Goal: Transaction & Acquisition: Purchase product/service

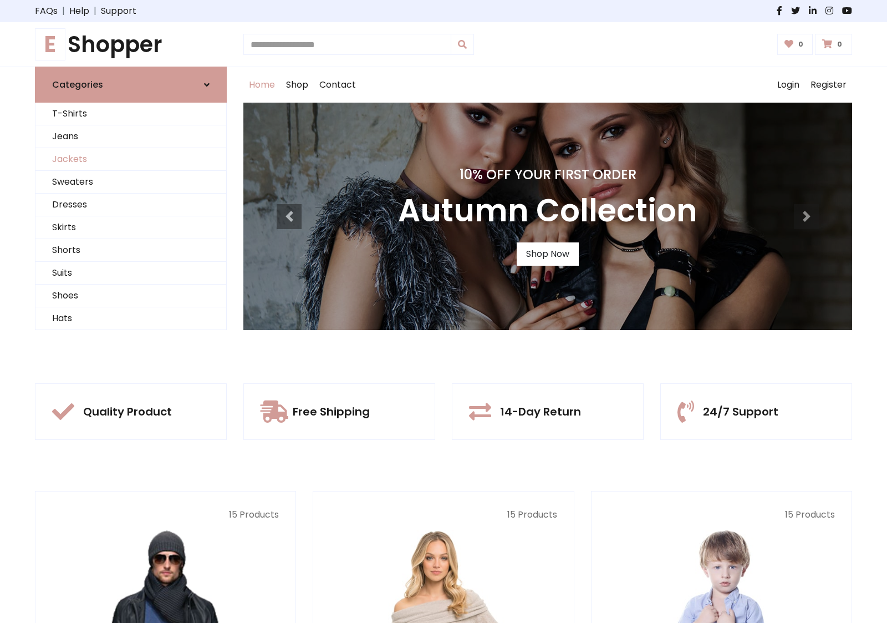
click at [131, 159] on link "Jackets" at bounding box center [130, 159] width 191 height 23
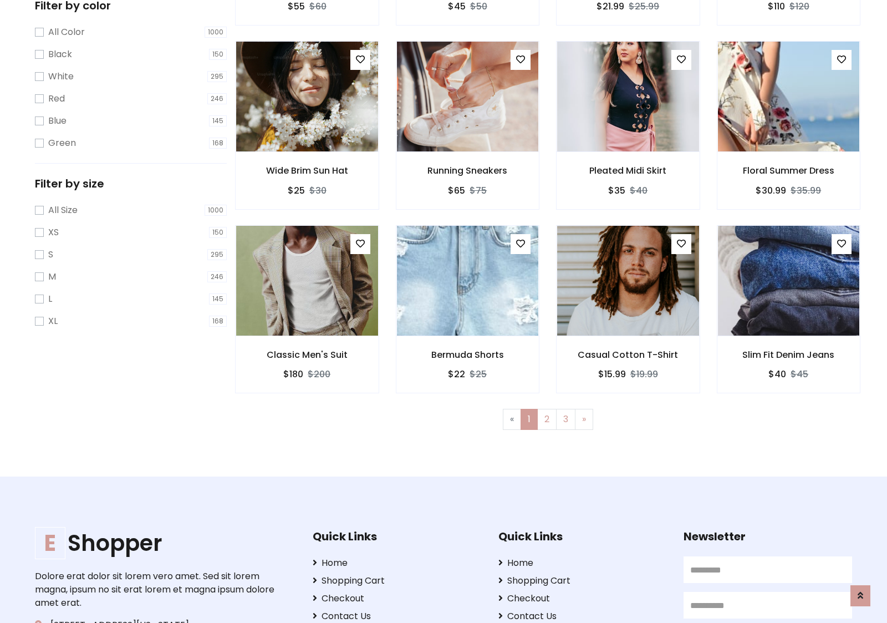
scroll to position [303, 0]
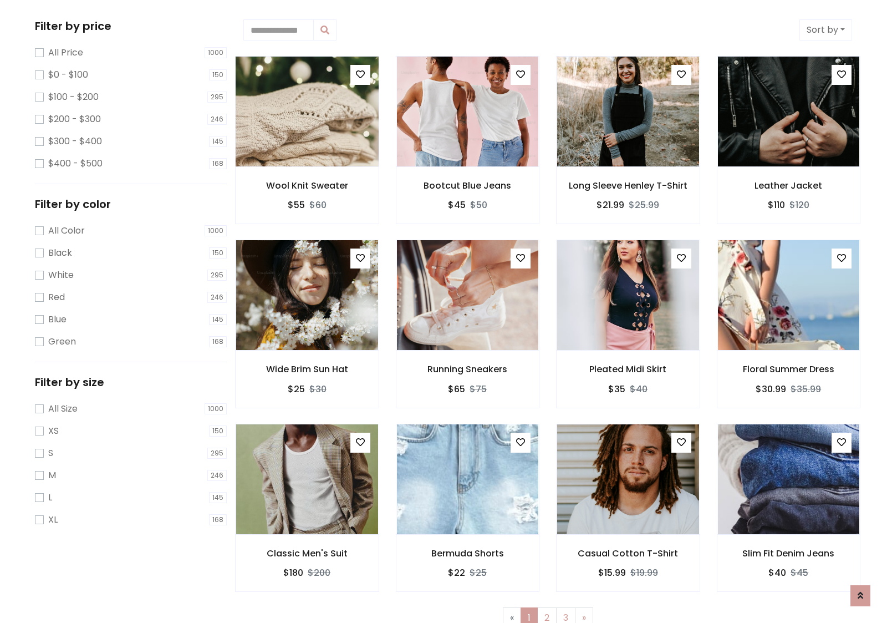
click at [307, 111] on img at bounding box center [307, 111] width 170 height 266
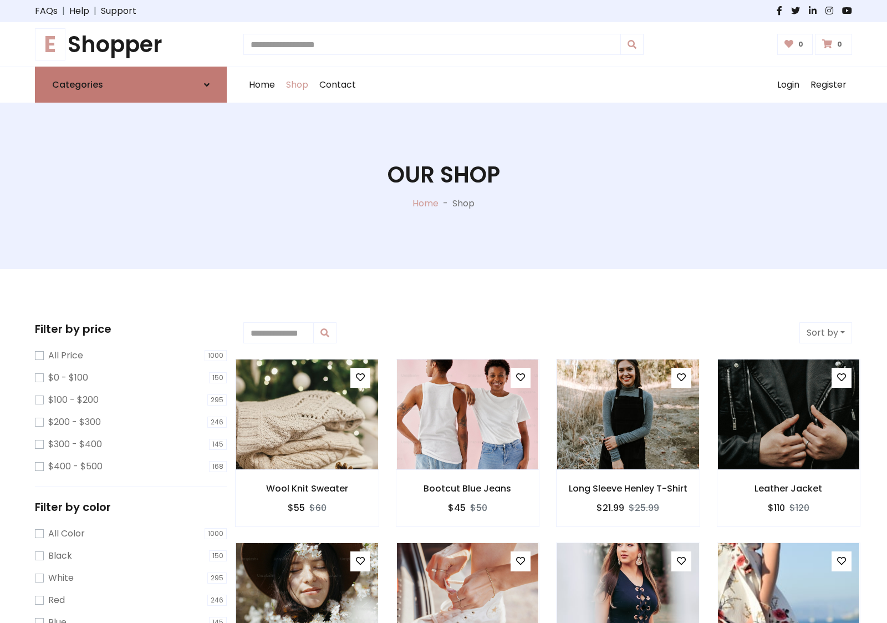
click at [131, 84] on link "Categories" at bounding box center [131, 85] width 192 height 36
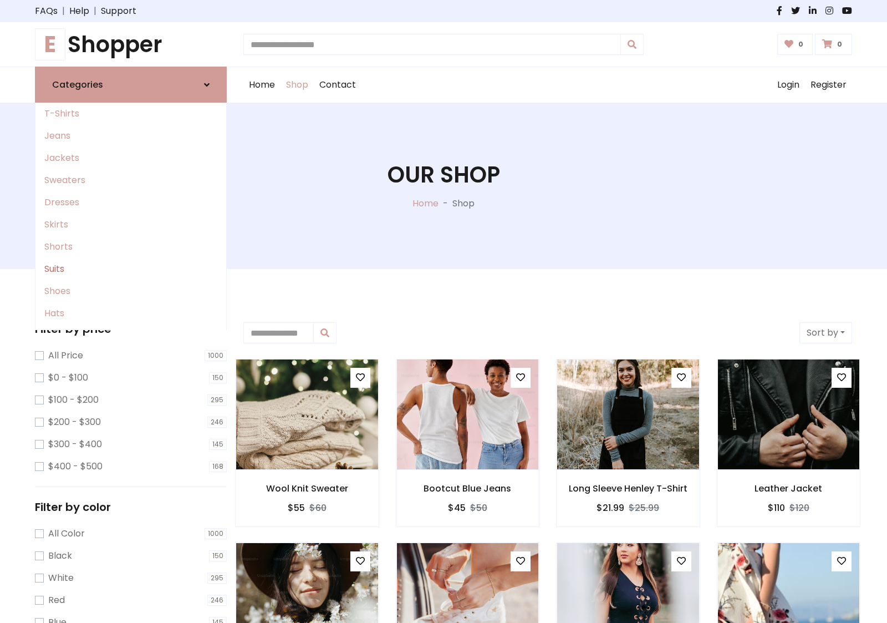
click at [131, 269] on link "Suits" at bounding box center [130, 269] width 191 height 22
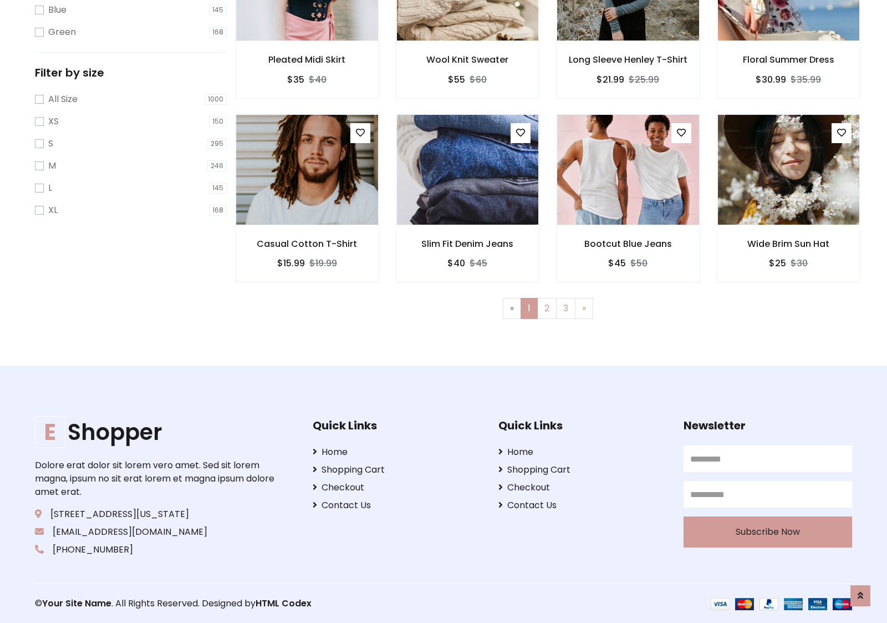
scroll to position [612, 0]
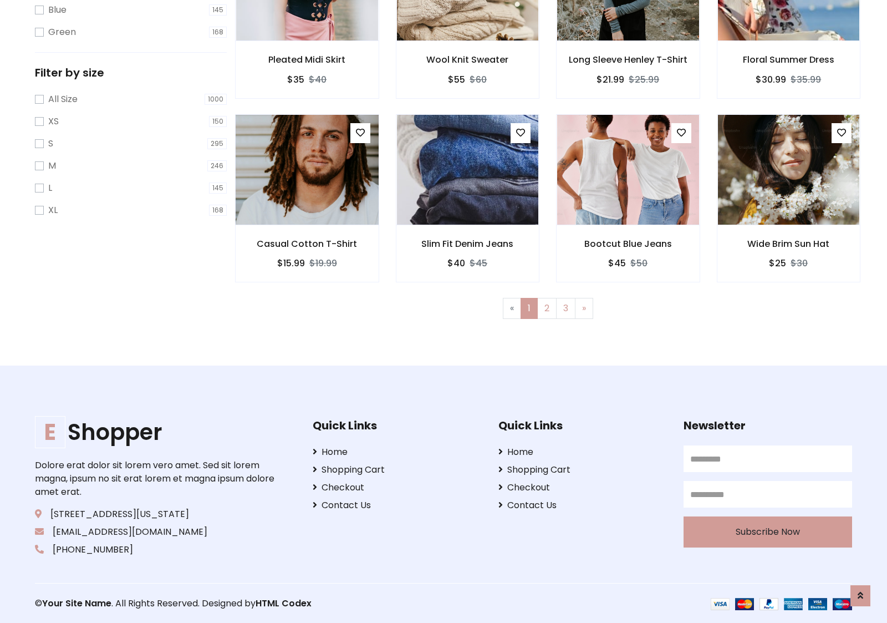
click at [307, 169] on img at bounding box center [307, 170] width 170 height 266
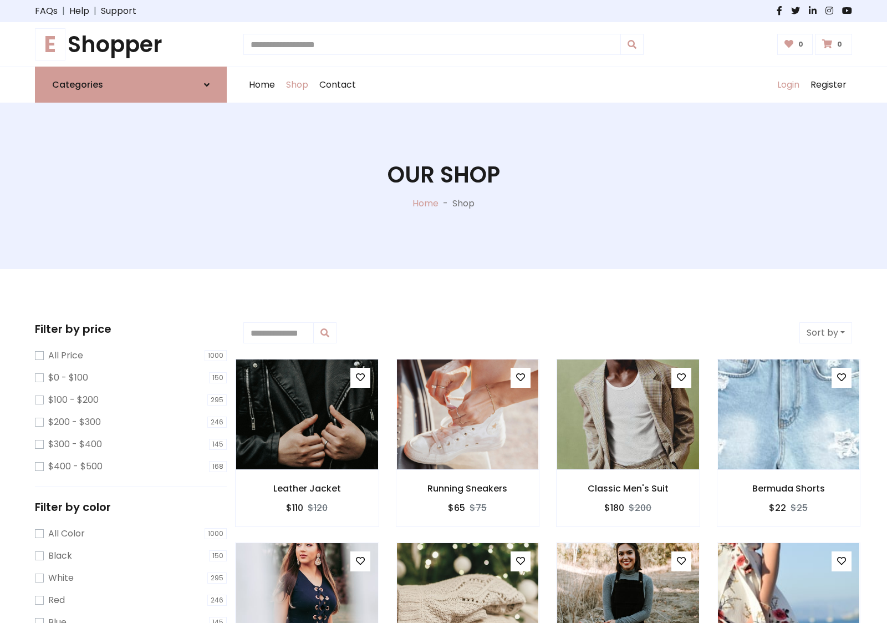
click at [788, 85] on link "Login" at bounding box center [788, 84] width 33 height 35
click at [207, 84] on icon at bounding box center [207, 84] width 6 height 9
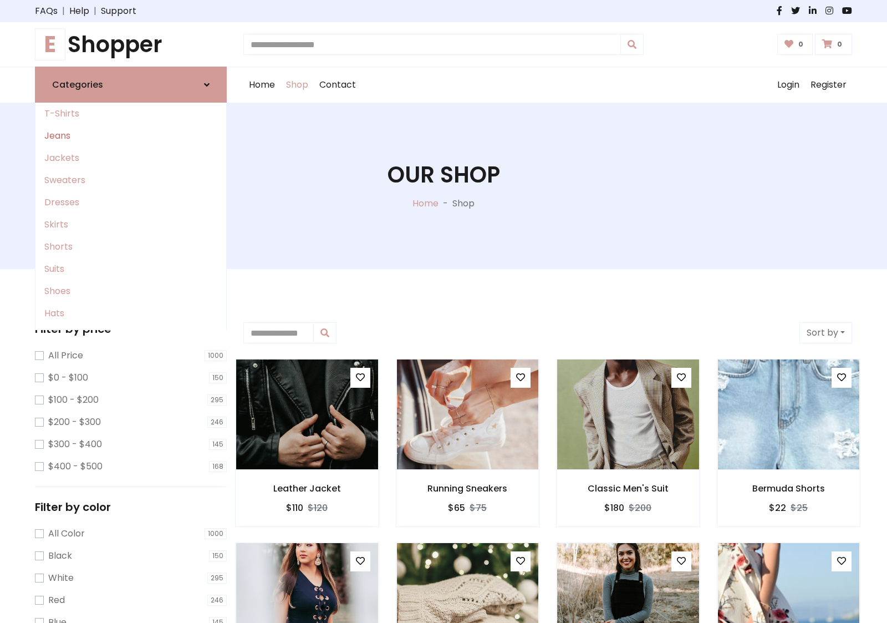
click at [131, 136] on link "Jeans" at bounding box center [130, 136] width 191 height 22
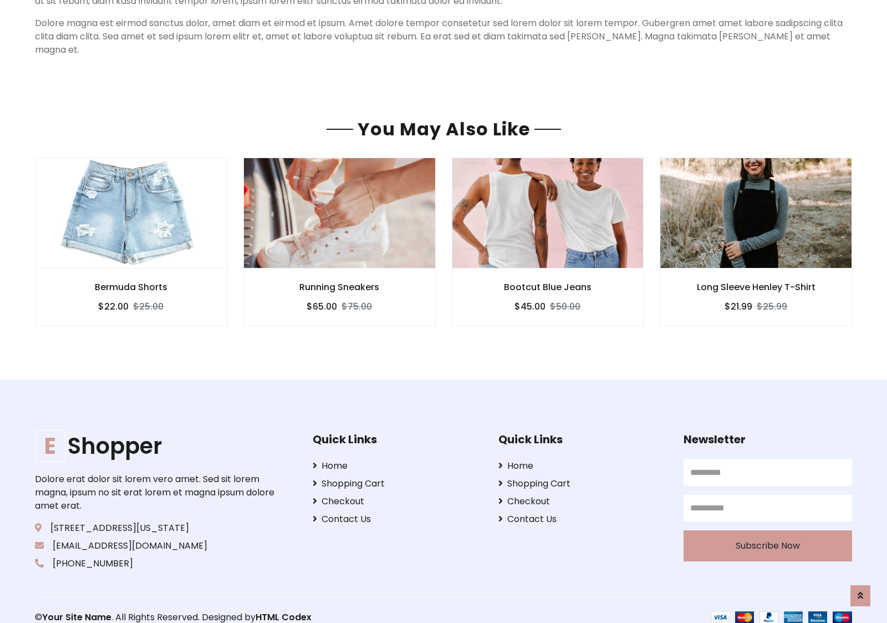
scroll to position [762, 0]
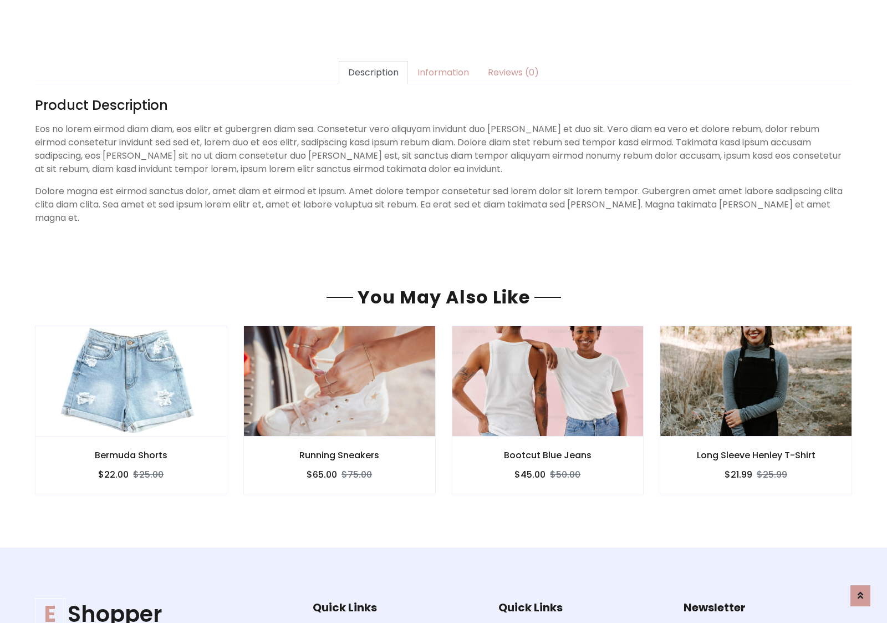
scroll to position [762, 0]
